Goal: Navigation & Orientation: Find specific page/section

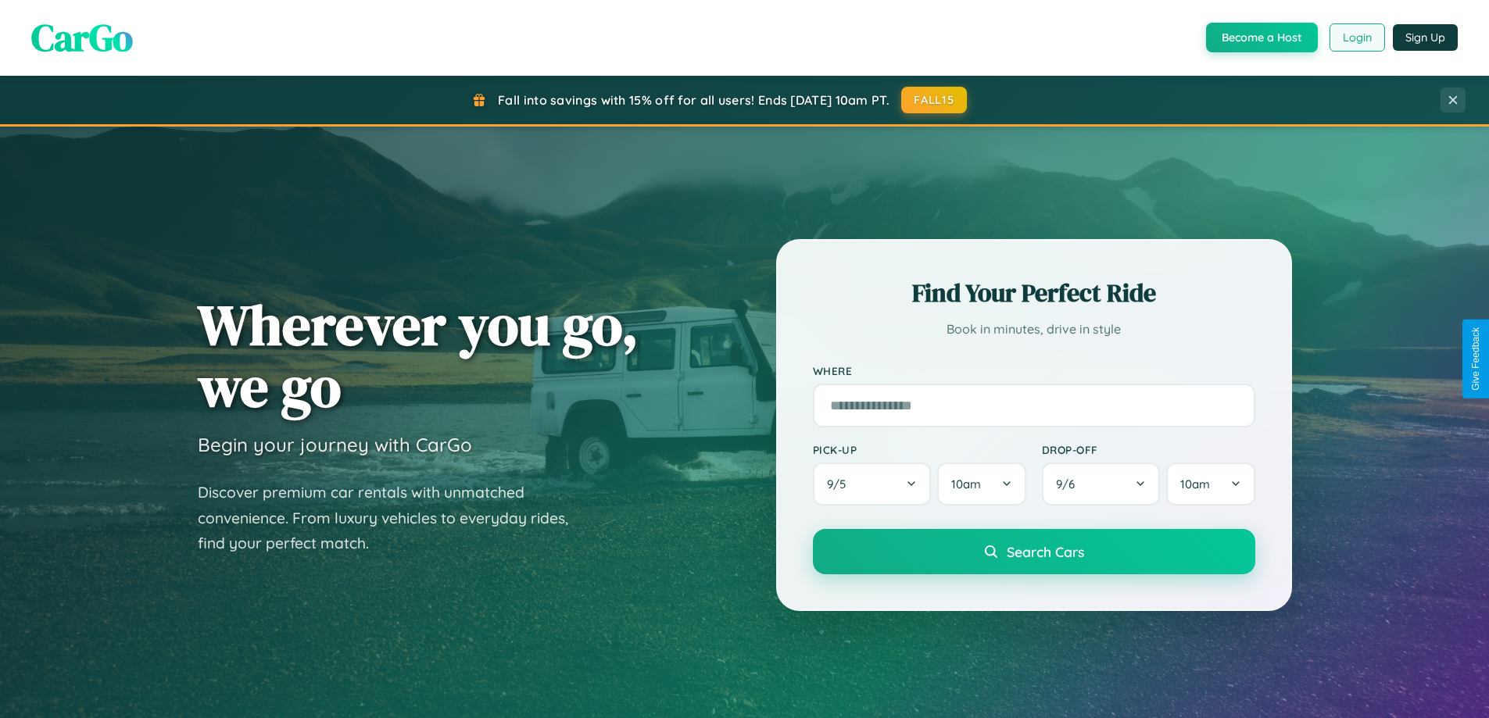
click at [1356, 38] on button "Login" at bounding box center [1358, 37] width 56 height 28
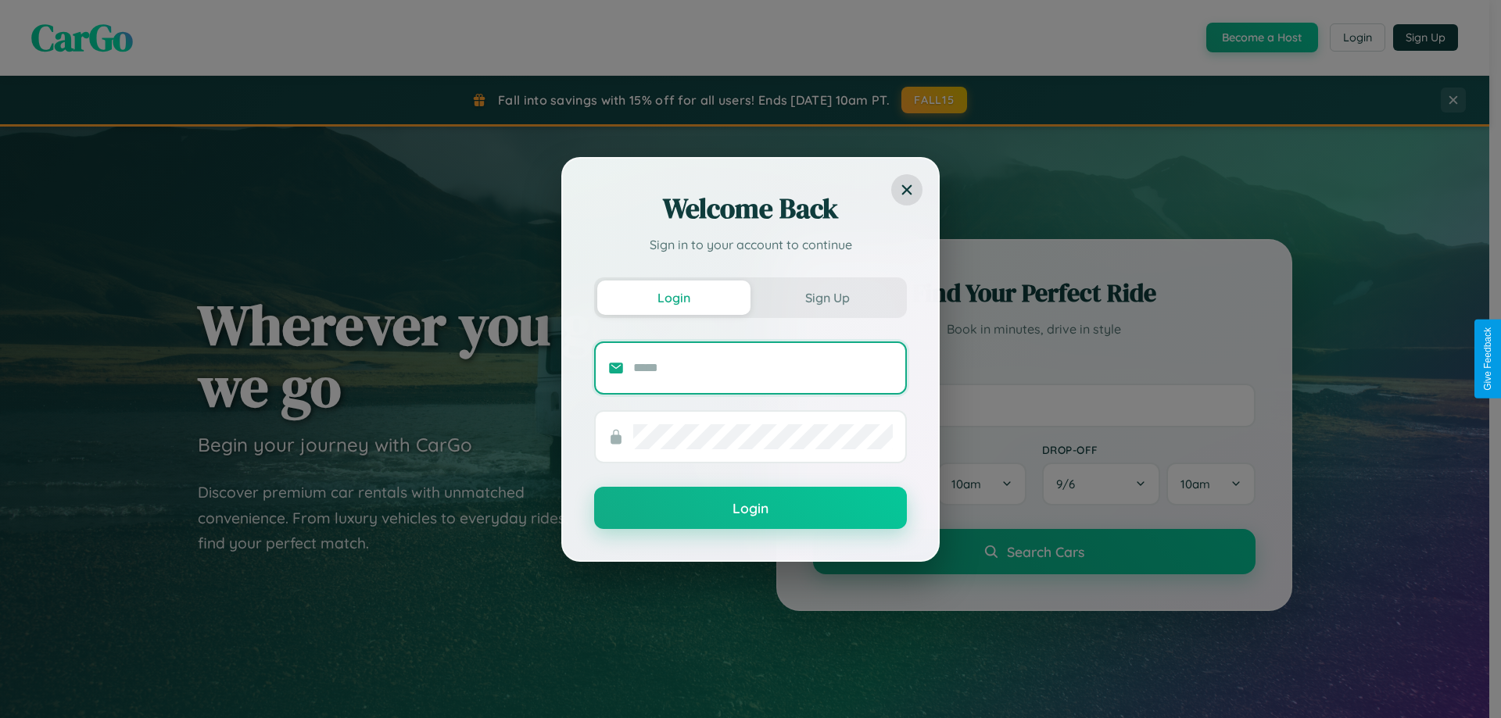
click at [763, 367] on input "text" at bounding box center [763, 368] width 260 height 25
type input "**********"
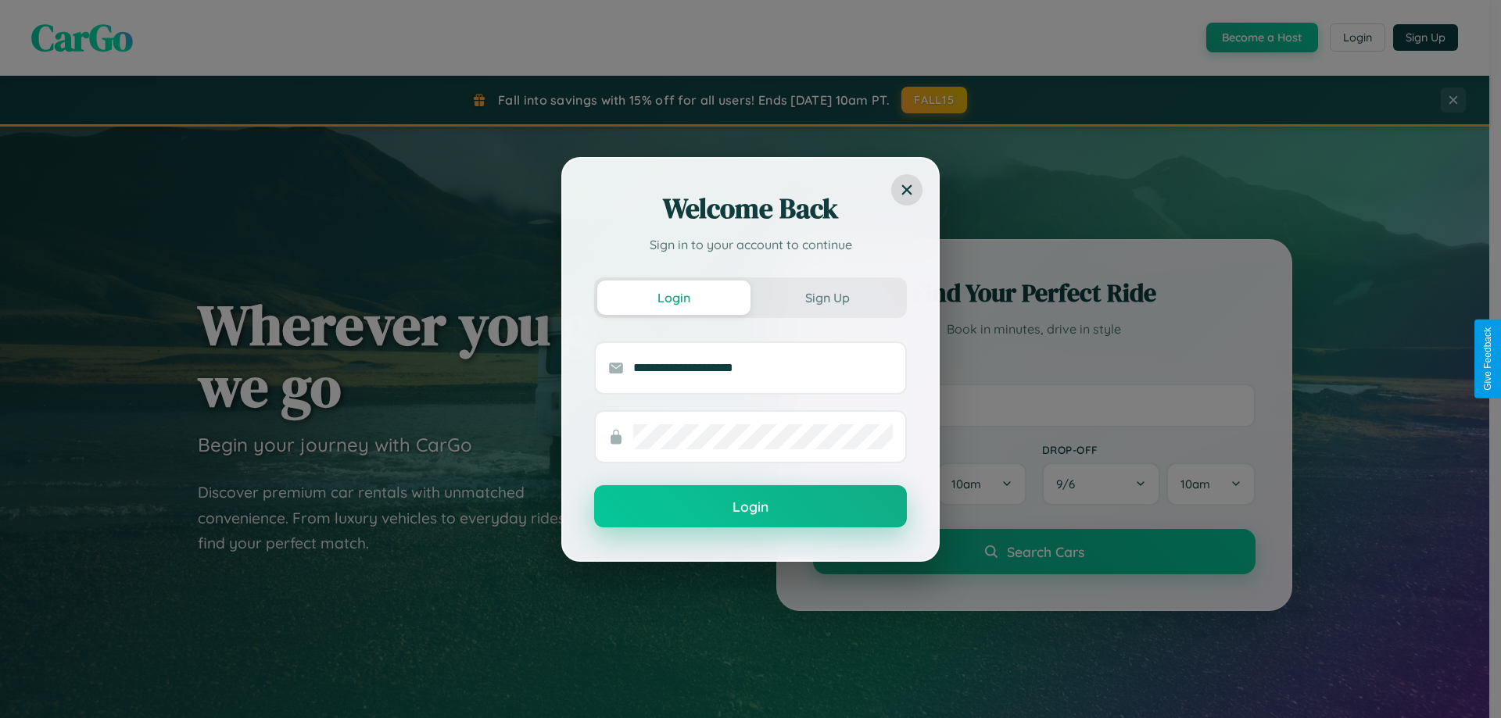
click at [750, 507] on button "Login" at bounding box center [750, 506] width 313 height 42
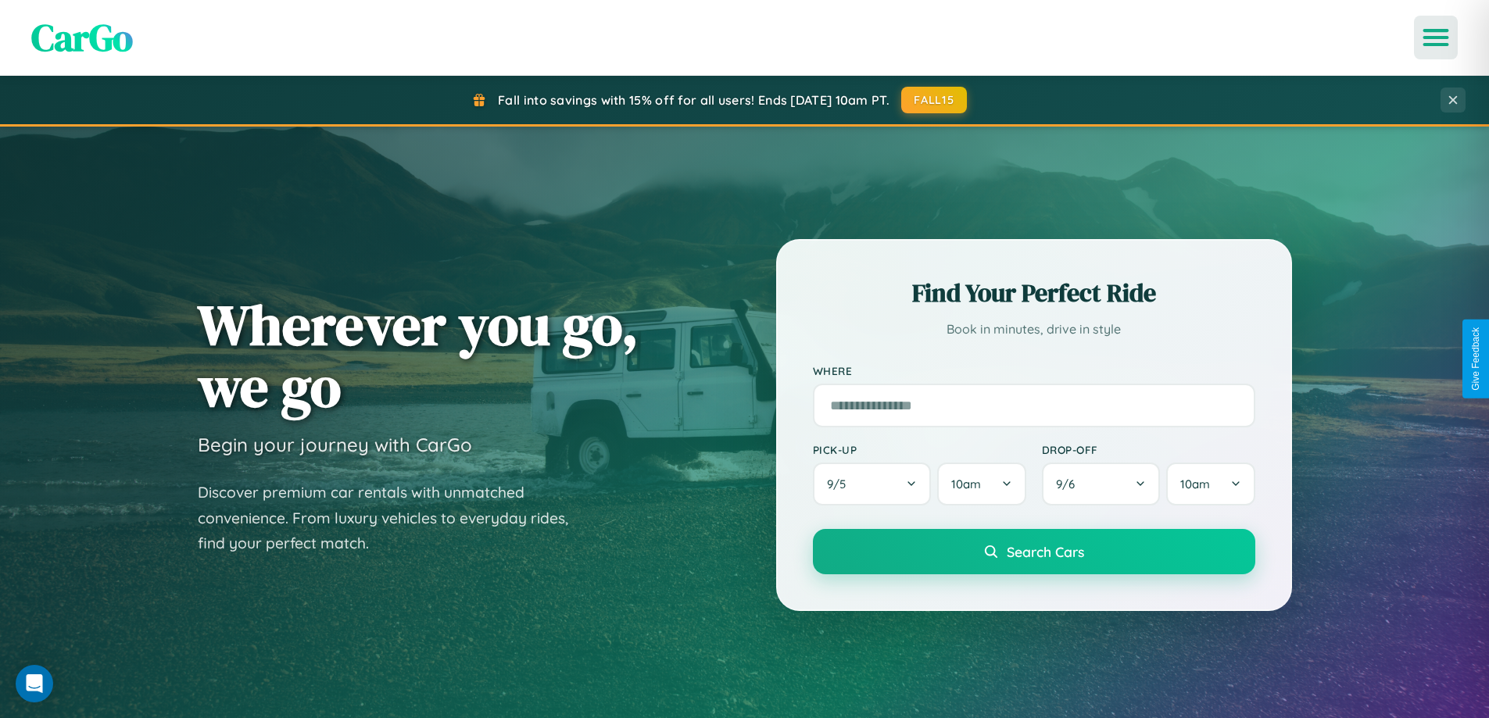
click at [1436, 38] on icon "Open menu" at bounding box center [1436, 37] width 23 height 14
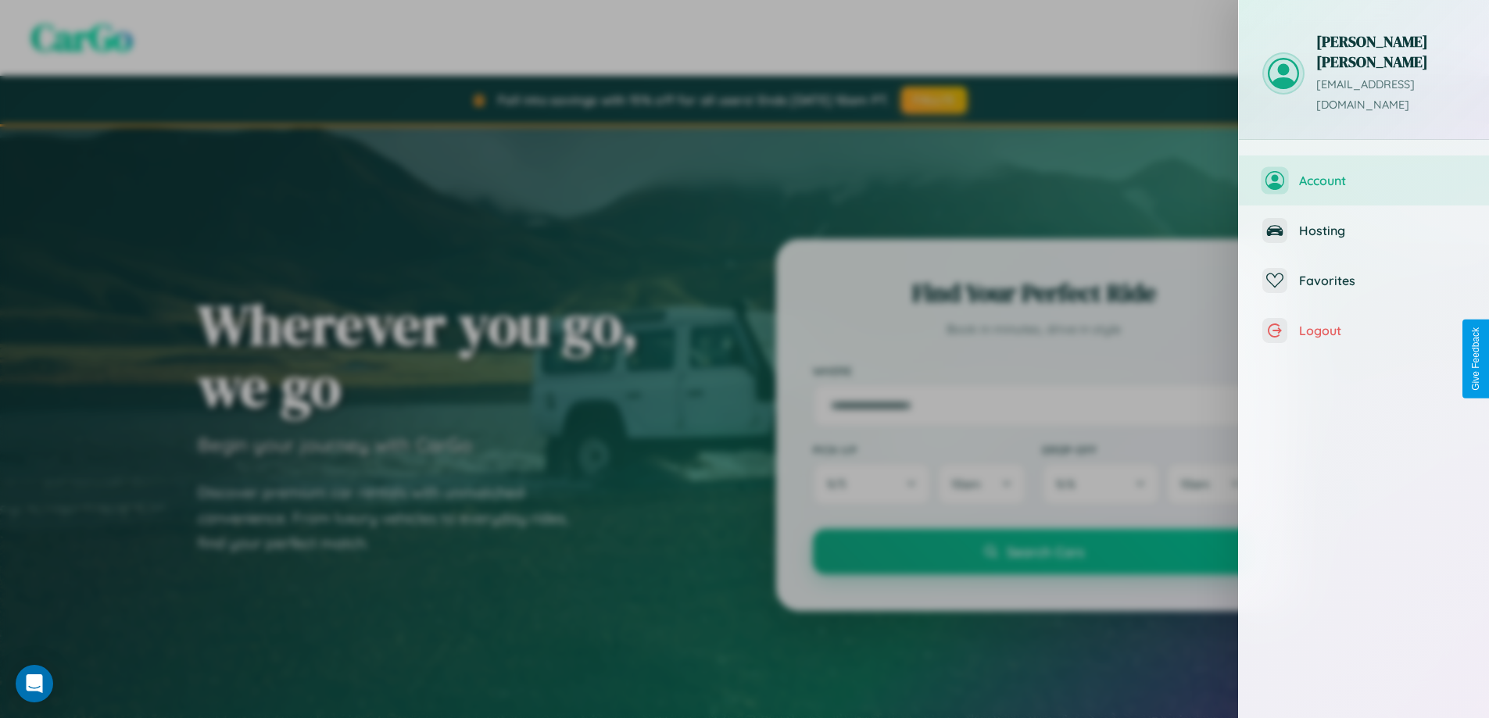
click at [1364, 173] on span "Account" at bounding box center [1382, 181] width 167 height 16
